Goal: Task Accomplishment & Management: Use online tool/utility

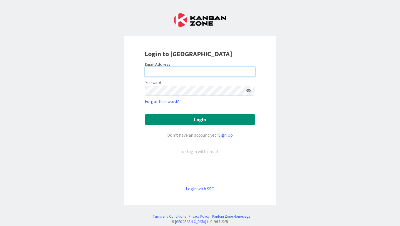
click at [196, 72] on input "email" at bounding box center [200, 72] width 111 height 10
type input "[EMAIL_ADDRESS][DOMAIN_NAME]"
click at [250, 90] on icon at bounding box center [249, 91] width 4 height 4
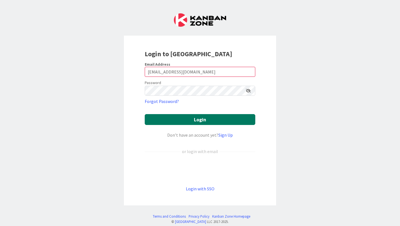
click at [232, 122] on button "Login" at bounding box center [200, 119] width 111 height 11
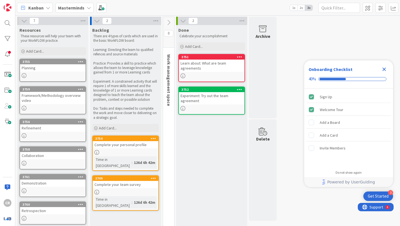
click at [86, 10] on div "Masterminds" at bounding box center [75, 8] width 38 height 10
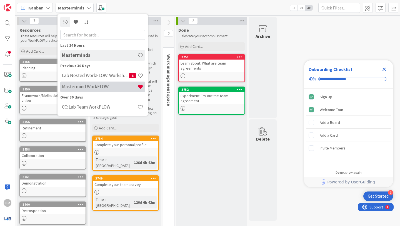
click at [109, 89] on h4 "Mastermind WorkFLOW" at bounding box center [100, 87] width 76 height 6
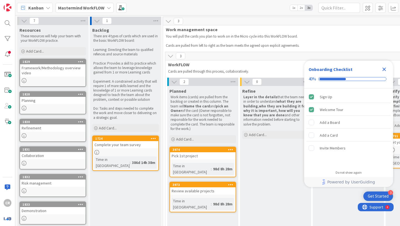
click at [172, 57] on icon at bounding box center [171, 56] width 6 height 6
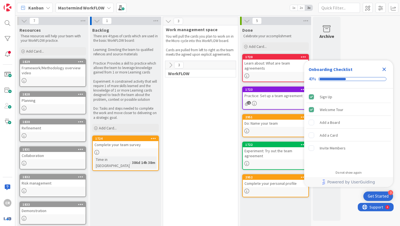
click at [167, 66] on button at bounding box center [170, 64] width 7 height 7
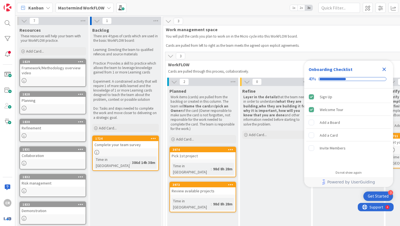
click at [212, 29] on span "Work management space" at bounding box center [310, 30] width 288 height 6
click at [181, 23] on span "3" at bounding box center [178, 21] width 9 height 7
click at [179, 22] on span "3" at bounding box center [178, 21] width 9 height 7
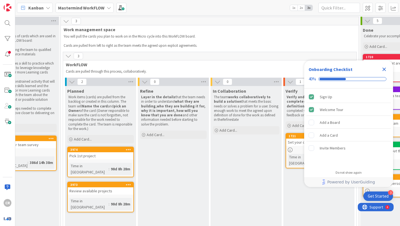
scroll to position [0, 165]
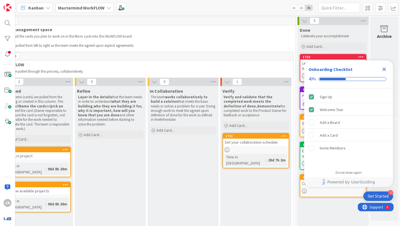
click at [383, 71] on icon "Close Checklist" at bounding box center [385, 70] width 4 height 4
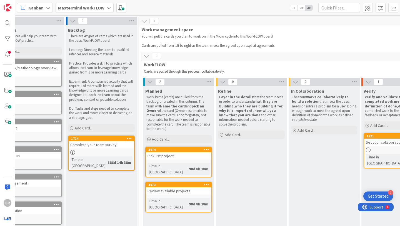
scroll to position [0, 6]
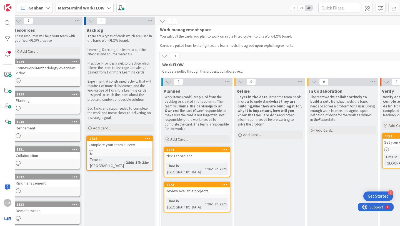
click at [225, 151] on icon at bounding box center [224, 149] width 5 height 4
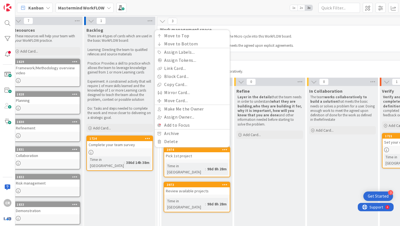
click at [242, 166] on div "Refine Layer in the details that the team needs in order to understand what the…" at bounding box center [269, 168] width 71 height 164
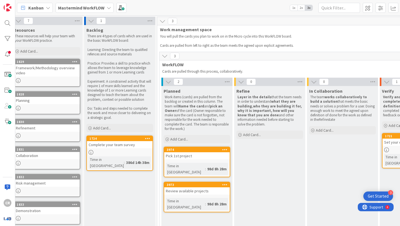
click at [225, 182] on icon at bounding box center [224, 184] width 5 height 4
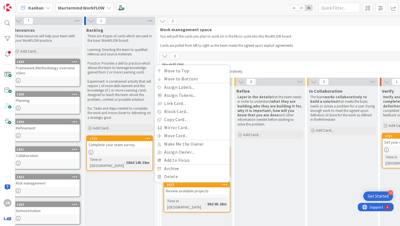
click at [256, 197] on div "Refine Layer in the details that the team needs in order to understand what the…" at bounding box center [269, 168] width 71 height 164
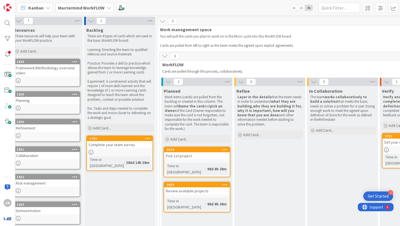
click at [194, 24] on div "3" at bounding box center [306, 21] width 298 height 8
click at [194, 32] on div "3 Work management space You will pull the cards you plan to work on in the Micr…" at bounding box center [306, 33] width 298 height 32
click at [165, 57] on icon at bounding box center [165, 56] width 6 height 6
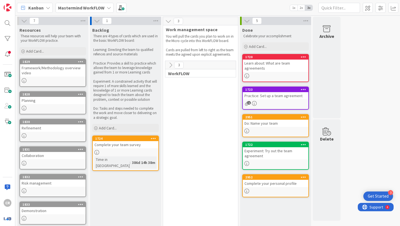
scroll to position [0, 0]
click at [171, 66] on icon at bounding box center [171, 65] width 6 height 6
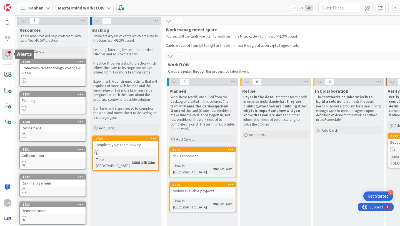
click at [10, 56] on div at bounding box center [7, 54] width 11 height 11
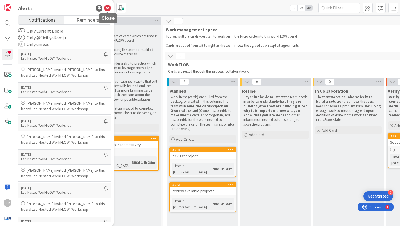
click at [108, 9] on icon at bounding box center [107, 8] width 7 height 7
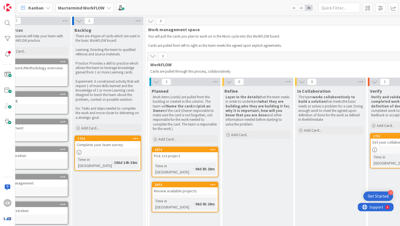
scroll to position [0, 20]
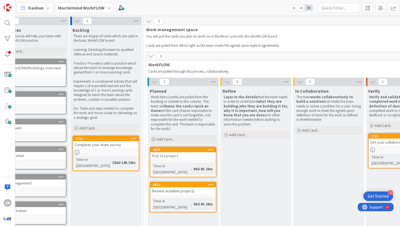
click at [210, 182] on icon at bounding box center [211, 184] width 5 height 4
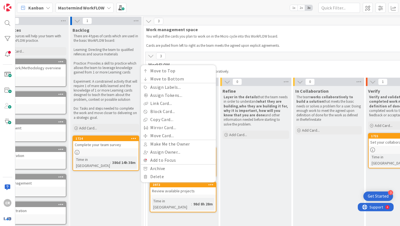
click at [204, 198] on div "Time in Column : 98d 8h 28m" at bounding box center [183, 204] width 62 height 12
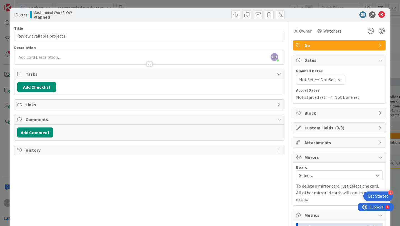
click at [338, 47] on span "Do" at bounding box center [340, 45] width 71 height 7
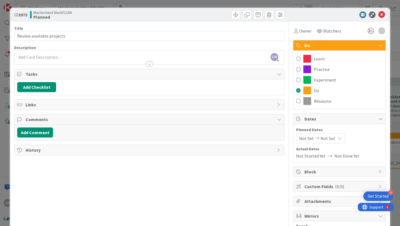
click at [338, 47] on span "Do" at bounding box center [340, 45] width 71 height 7
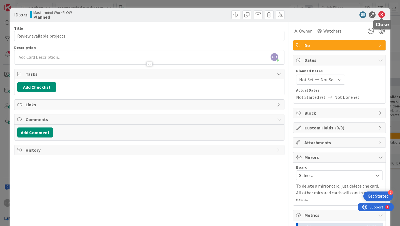
click at [383, 13] on icon at bounding box center [382, 14] width 7 height 7
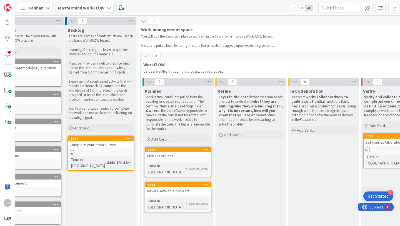
scroll to position [0, 23]
